Goal: Task Accomplishment & Management: Manage account settings

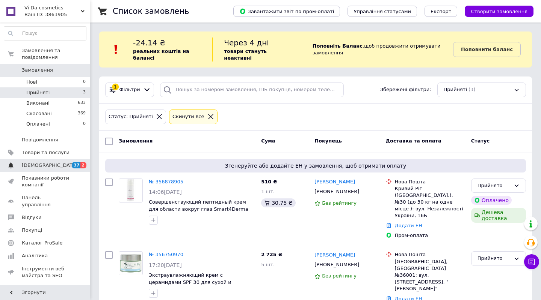
scroll to position [61, 0]
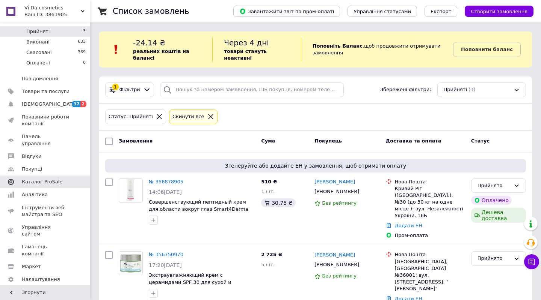
click at [47, 179] on span "Каталог ProSale" at bounding box center [42, 182] width 41 height 7
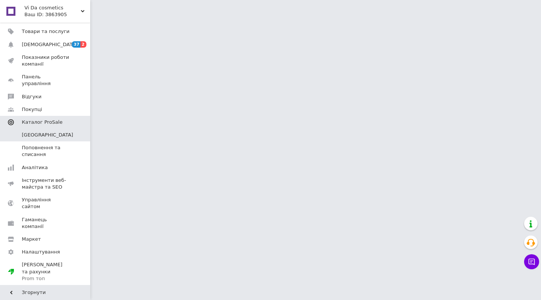
scroll to position [11, 0]
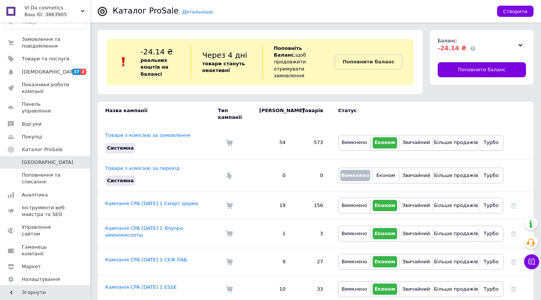
click at [415, 110] on td "Статус" at bounding box center [416, 114] width 173 height 25
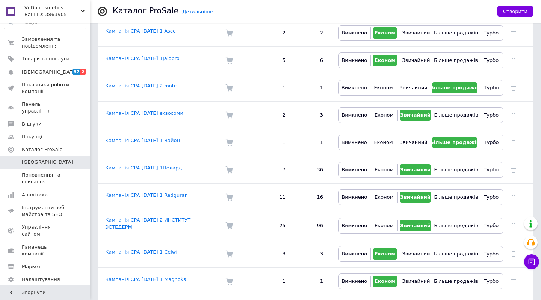
scroll to position [288, 0]
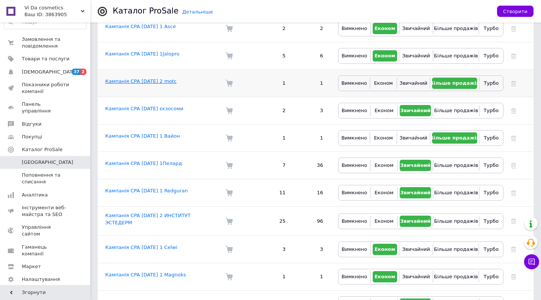
click at [133, 78] on link "Кампанія CPA 11.08.2025 2 motc" at bounding box center [140, 81] width 71 height 6
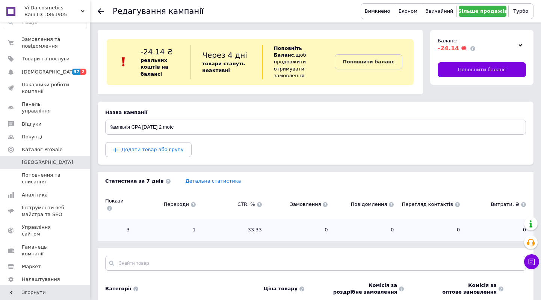
click at [287, 145] on div "Додати товар або групу" at bounding box center [315, 149] width 421 height 15
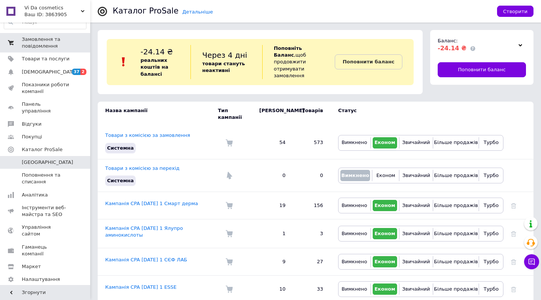
click at [30, 41] on span "Замовлення та повідомлення" at bounding box center [46, 43] width 48 height 14
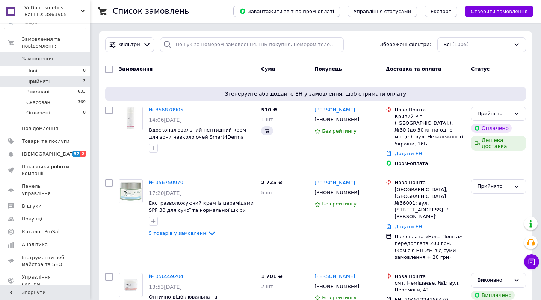
click at [37, 84] on span "Прийняті" at bounding box center [37, 81] width 23 height 7
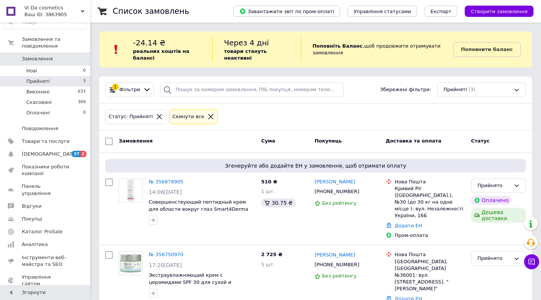
click at [249, 115] on div "Статус: Прийняті Cкинути все" at bounding box center [316, 117] width 424 height 18
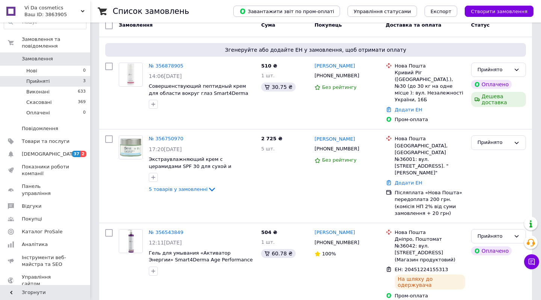
scroll to position [117, 0]
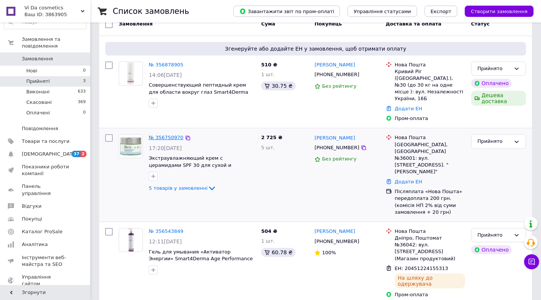
click at [166, 140] on link "№ 356750970" at bounding box center [166, 138] width 35 height 6
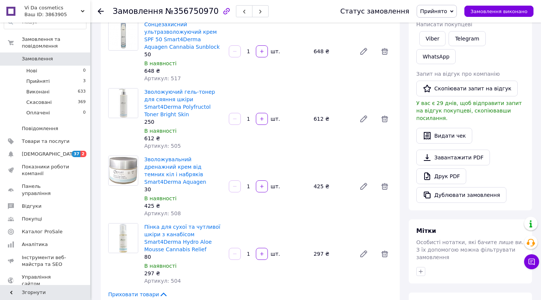
scroll to position [180, 0]
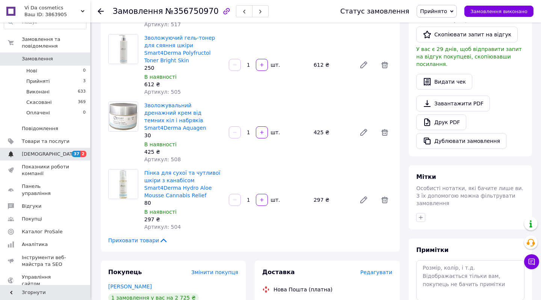
click at [34, 154] on span "[DEMOGRAPHIC_DATA]" at bounding box center [50, 154] width 56 height 7
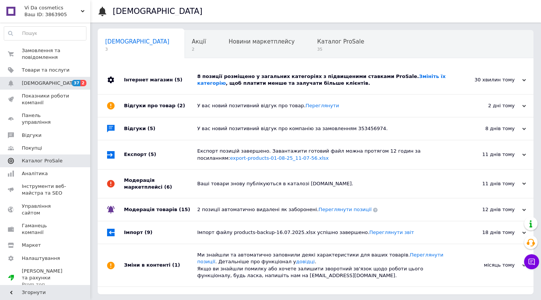
click at [46, 158] on span "Каталог ProSale" at bounding box center [42, 161] width 41 height 7
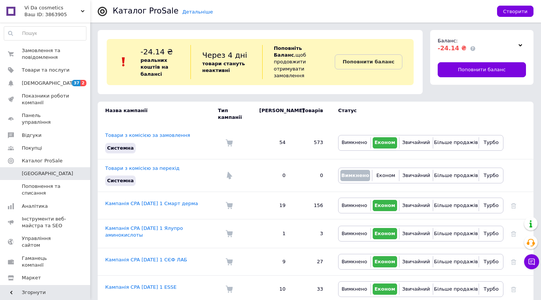
click at [429, 108] on td "Статус" at bounding box center [416, 114] width 173 height 25
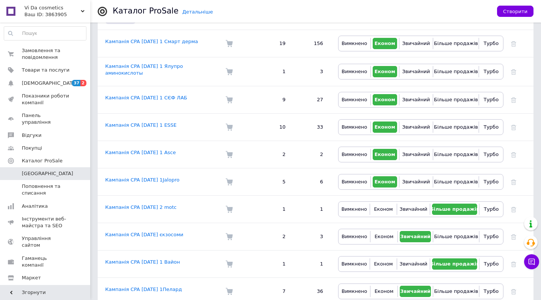
scroll to position [180, 0]
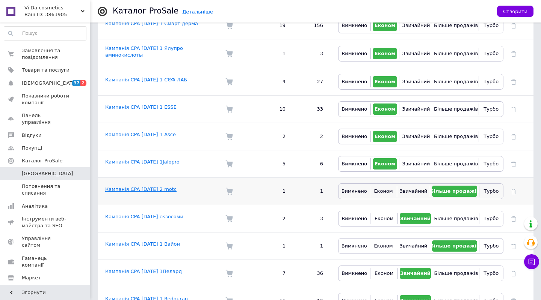
click at [146, 187] on link "Кампанія CPA 11.08.2025 2 motc" at bounding box center [140, 190] width 71 height 6
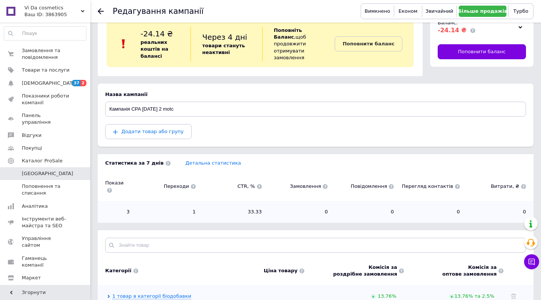
scroll to position [42, 0]
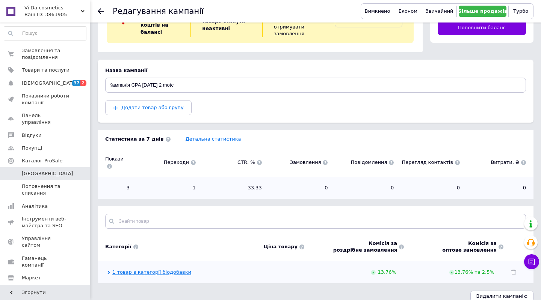
click at [152, 270] on link "1 товар в категорії біодобавки" at bounding box center [151, 273] width 79 height 6
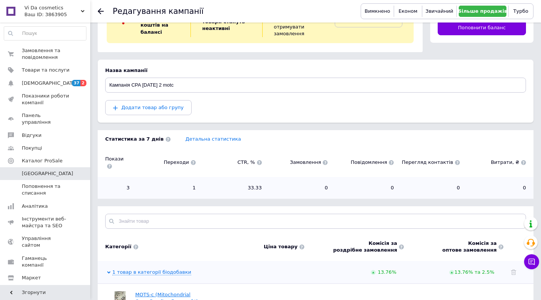
click at [49, 6] on span "Vi Da cosmetics" at bounding box center [52, 8] width 56 height 7
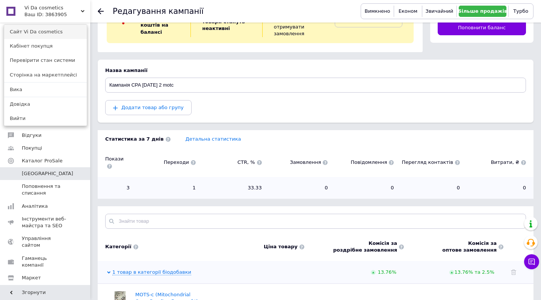
click at [35, 30] on link "Сайт Vi Da cosmetics" at bounding box center [45, 32] width 83 height 14
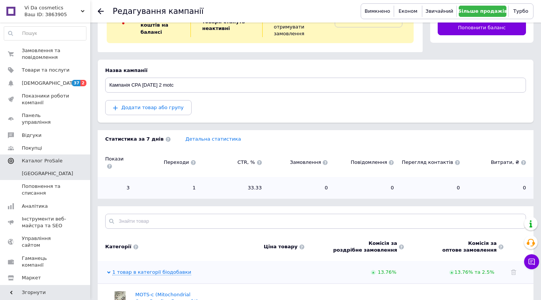
click at [40, 158] on span "Каталог ProSale" at bounding box center [42, 161] width 41 height 7
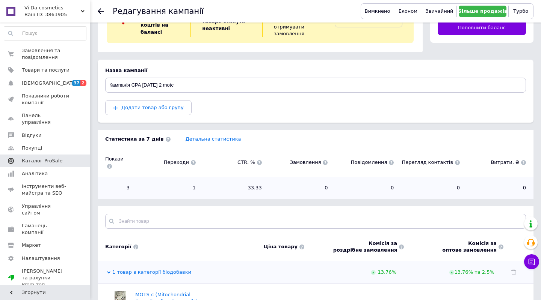
click at [40, 158] on span "Каталог ProSale" at bounding box center [42, 161] width 41 height 7
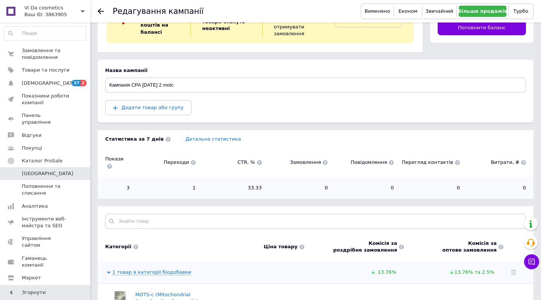
click at [31, 170] on span "Кампанії" at bounding box center [47, 173] width 51 height 7
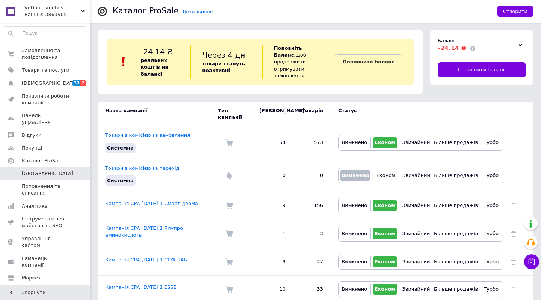
scroll to position [11, 0]
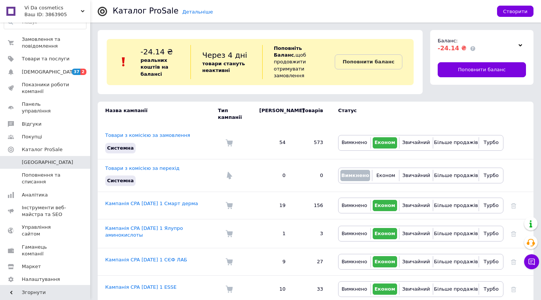
click at [383, 112] on td "Статус" at bounding box center [416, 114] width 173 height 25
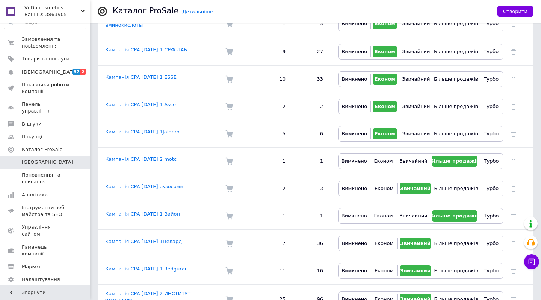
scroll to position [234, 0]
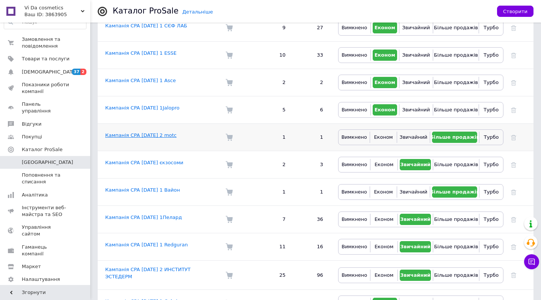
click at [137, 133] on link "Кампанія CPA 11.08.2025 2 motc" at bounding box center [140, 136] width 71 height 6
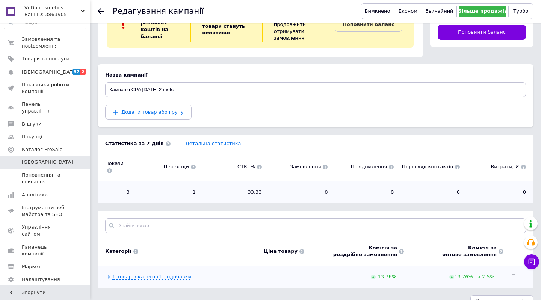
scroll to position [42, 0]
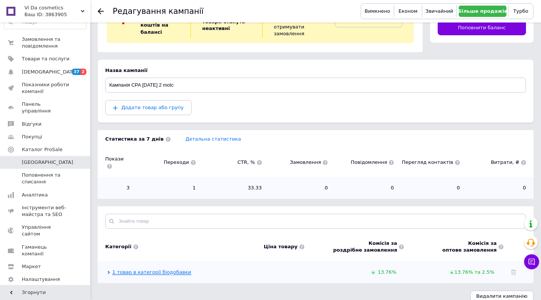
click at [160, 270] on link "1 товар в категорії біодобавки" at bounding box center [151, 273] width 79 height 6
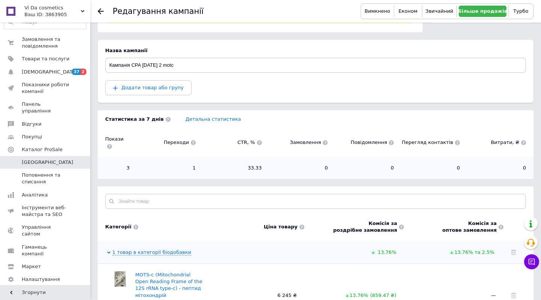
scroll to position [106, 0]
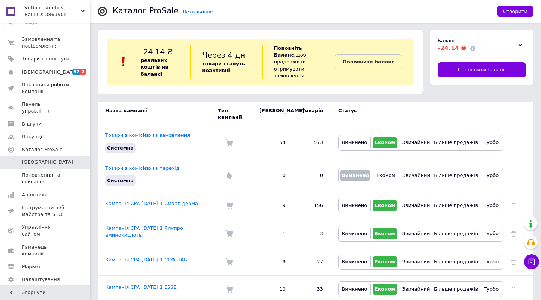
click at [395, 116] on td "Статус" at bounding box center [416, 114] width 173 height 25
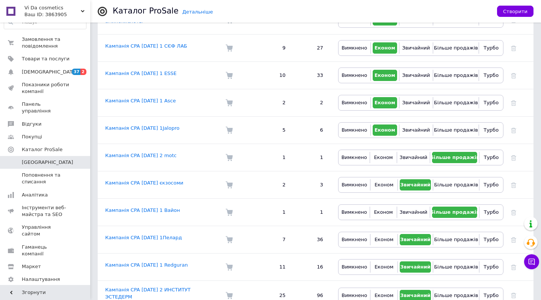
scroll to position [216, 0]
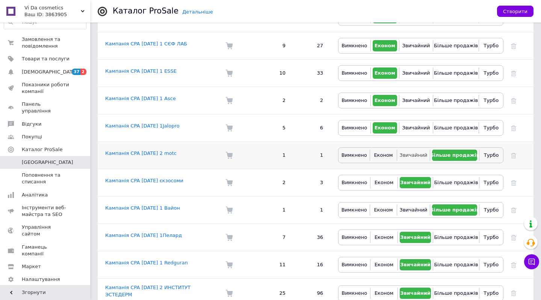
click at [412, 152] on span "Звичайний" at bounding box center [414, 155] width 28 height 6
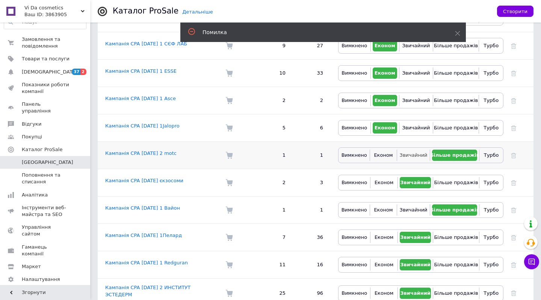
click at [410, 152] on span "Звичайний" at bounding box center [414, 155] width 28 height 6
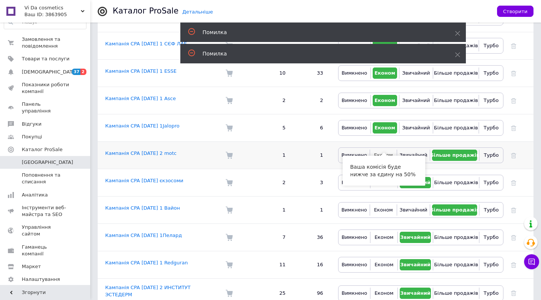
click at [376, 152] on span "Економ" at bounding box center [383, 155] width 19 height 7
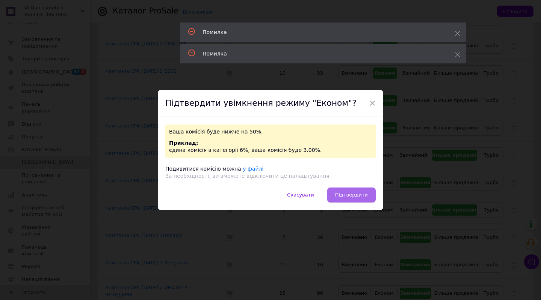
click at [356, 195] on span "Підтвердити" at bounding box center [351, 195] width 33 height 6
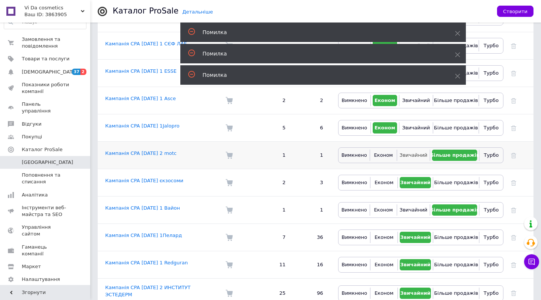
click at [415, 150] on button "Звичайний" at bounding box center [413, 155] width 29 height 11
click at [415, 152] on span "Звичайний" at bounding box center [414, 155] width 28 height 6
click at [44, 75] on span "[DEMOGRAPHIC_DATA]" at bounding box center [50, 72] width 56 height 7
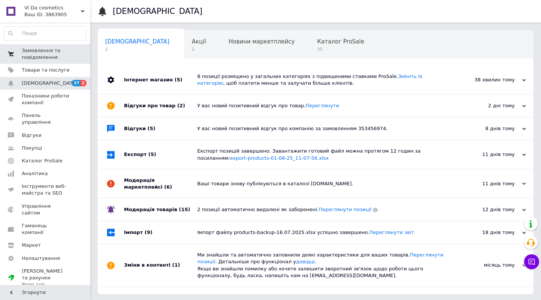
click at [31, 53] on span "Замовлення та повідомлення" at bounding box center [46, 54] width 48 height 14
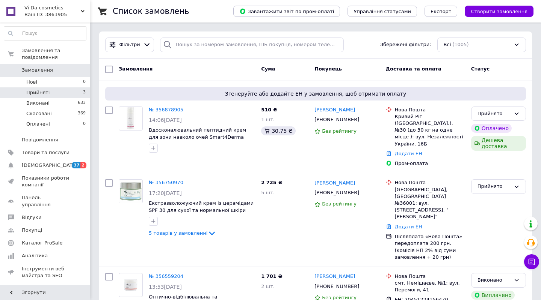
click at [31, 94] on span "Прийняті" at bounding box center [37, 92] width 23 height 7
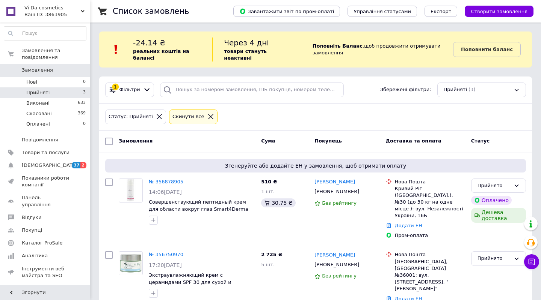
click at [306, 116] on div "Статус: Прийняті Cкинути все" at bounding box center [316, 117] width 424 height 18
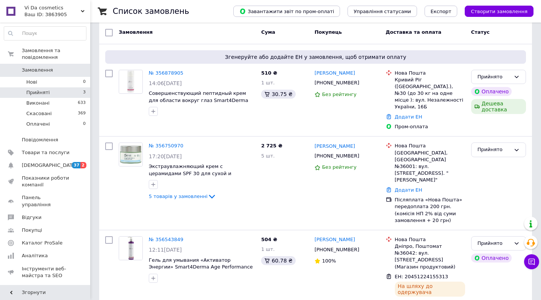
scroll to position [117, 0]
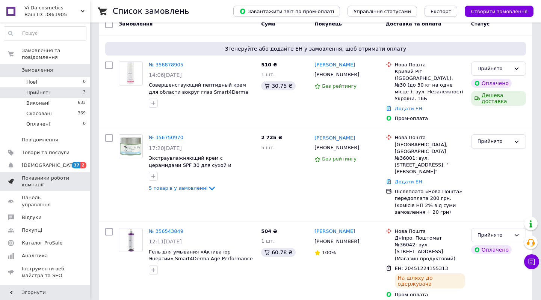
click at [51, 179] on span "Показники роботи компанії" at bounding box center [46, 182] width 48 height 14
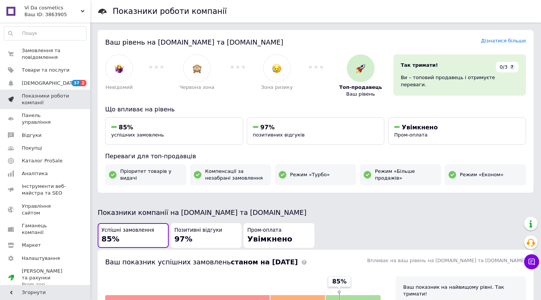
click at [47, 100] on span "Показники роботи компанії" at bounding box center [46, 100] width 48 height 14
click at [32, 158] on span "Каталог ProSale" at bounding box center [42, 161] width 41 height 7
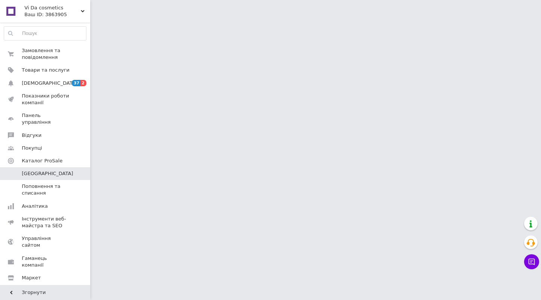
click at [48, 7] on span "Vi Da cosmetics" at bounding box center [52, 8] width 56 height 7
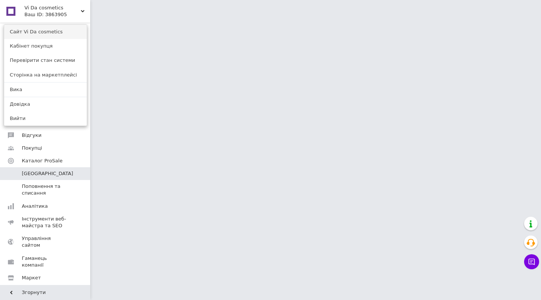
click at [41, 30] on link "Сайт Vi Da cosmetics" at bounding box center [45, 32] width 83 height 14
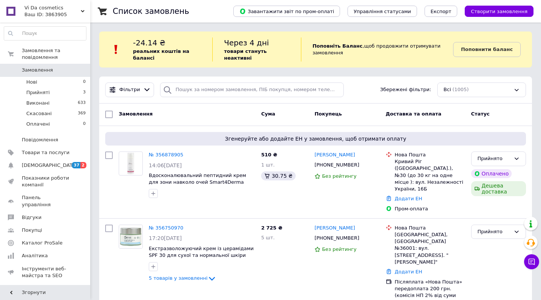
click at [83, 10] on icon at bounding box center [83, 11] width 4 height 4
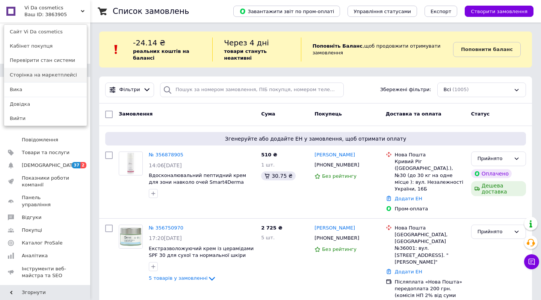
click at [56, 77] on link "Сторінка на маркетплейсі" at bounding box center [45, 75] width 83 height 14
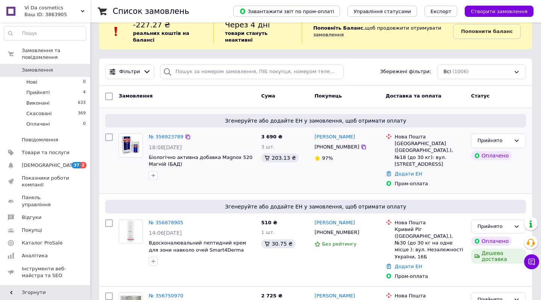
scroll to position [54, 0]
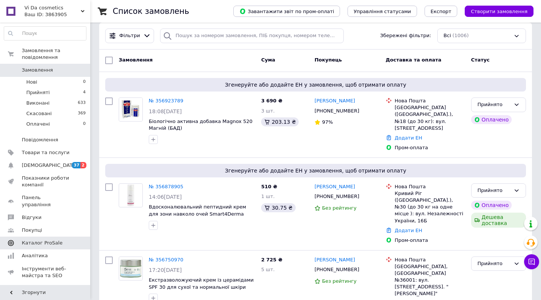
click at [52, 240] on span "Каталог ProSale" at bounding box center [42, 243] width 41 height 7
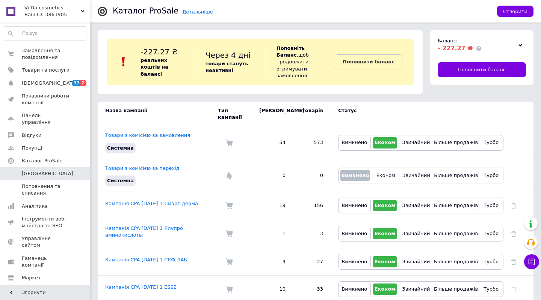
click at [462, 107] on td "Статус" at bounding box center [416, 114] width 173 height 25
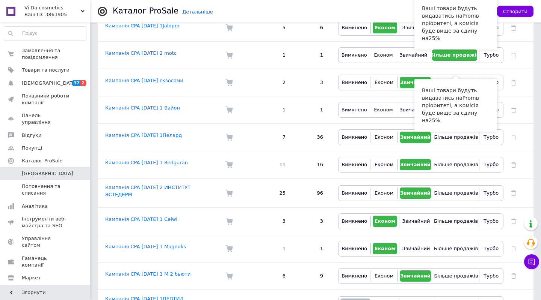
scroll to position [329, 0]
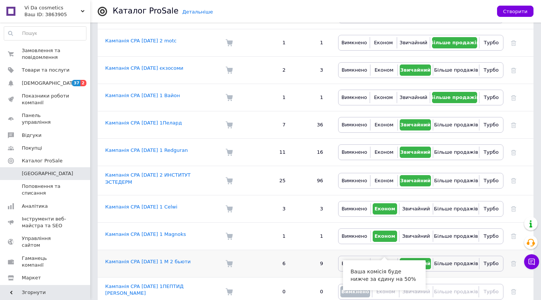
click at [380, 261] on span "Економ" at bounding box center [383, 264] width 19 height 6
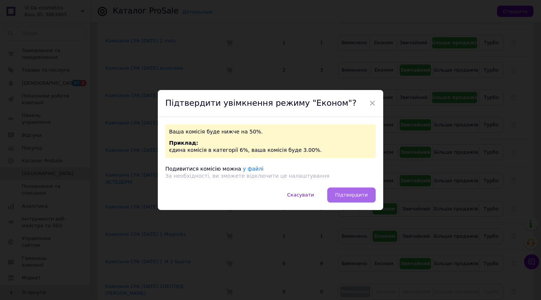
click at [356, 193] on span "Підтвердити" at bounding box center [351, 195] width 33 height 6
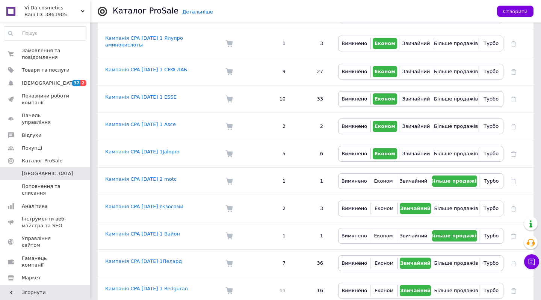
scroll to position [167, 0]
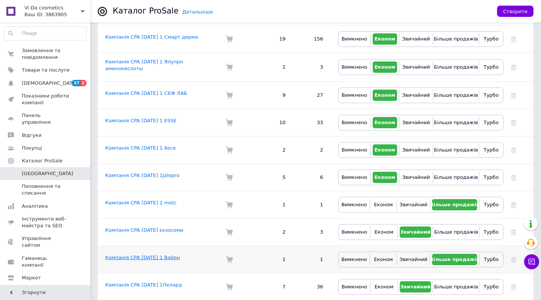
click at [142, 255] on link "Кампанія CPA 15.07.2025 1 Вайон" at bounding box center [142, 258] width 75 height 6
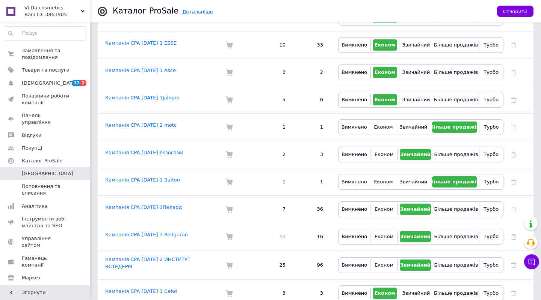
scroll to position [270, 0]
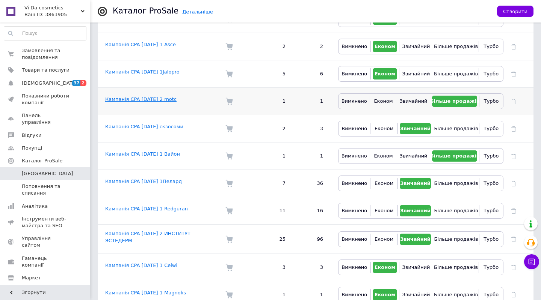
click at [139, 97] on link "Кампанія CPA 11.08.2025 2 motc" at bounding box center [140, 100] width 71 height 6
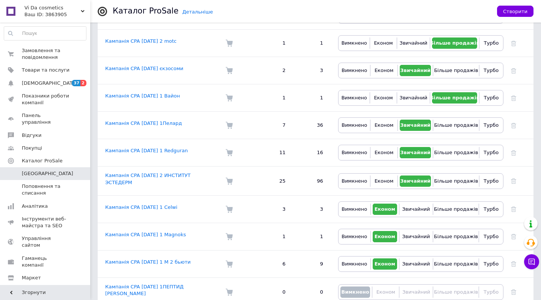
scroll to position [329, 0]
click at [149, 224] on td "Кампанія CPA 25.10.2024 1 Magnoks" at bounding box center [158, 236] width 120 height 27
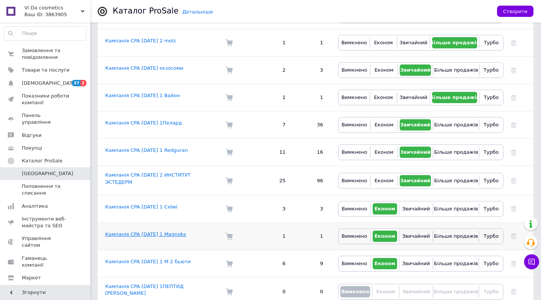
click at [149, 232] on link "Кампанія CPA 25.10.2024 1 Magnoks" at bounding box center [145, 235] width 81 height 6
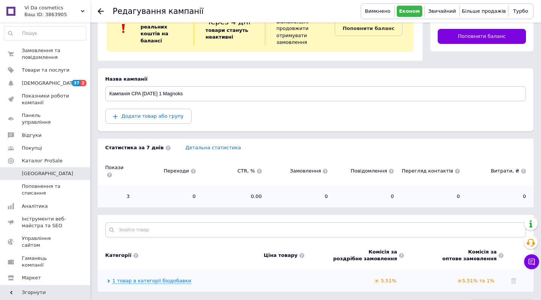
scroll to position [38, 0]
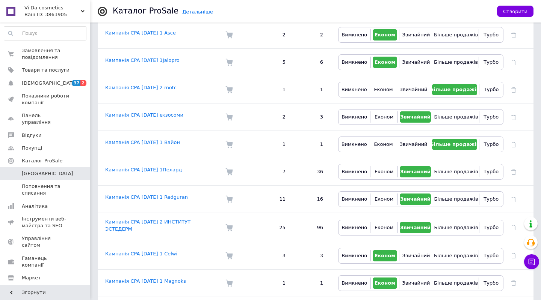
scroll to position [306, 0]
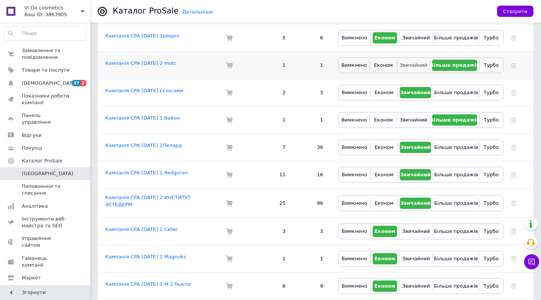
click at [412, 62] on span "Звичайний" at bounding box center [414, 65] width 28 height 7
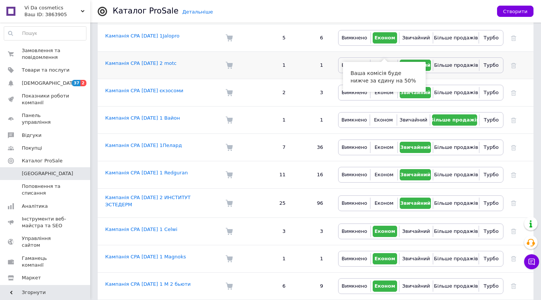
click at [383, 60] on button "Економ" at bounding box center [383, 65] width 23 height 11
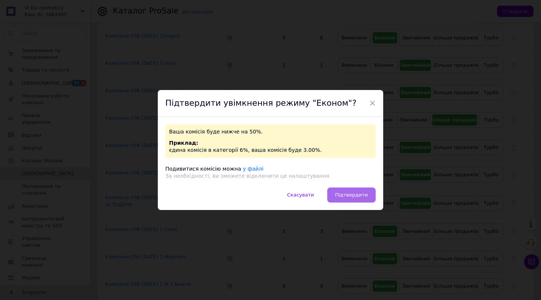
click at [358, 194] on span "Підтвердити" at bounding box center [351, 195] width 33 height 6
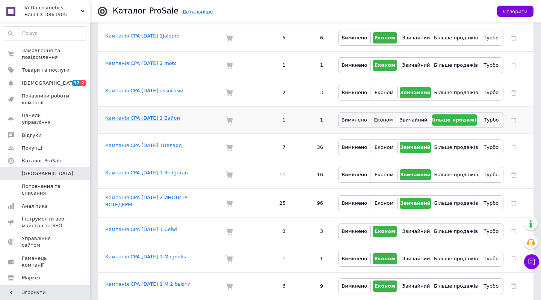
click at [151, 115] on link "Кампанія CPA 15.07.2025 1 Вайон" at bounding box center [142, 118] width 75 height 6
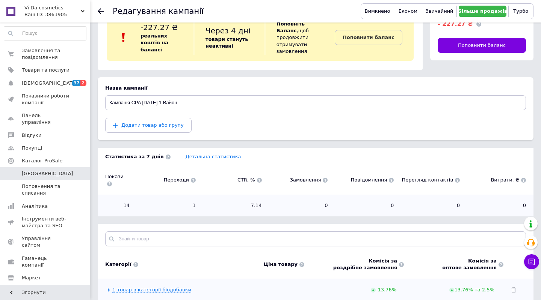
scroll to position [38, 0]
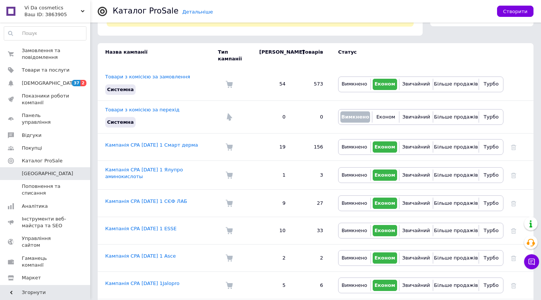
scroll to position [77, 0]
